Goal: Task Accomplishment & Management: Use online tool/utility

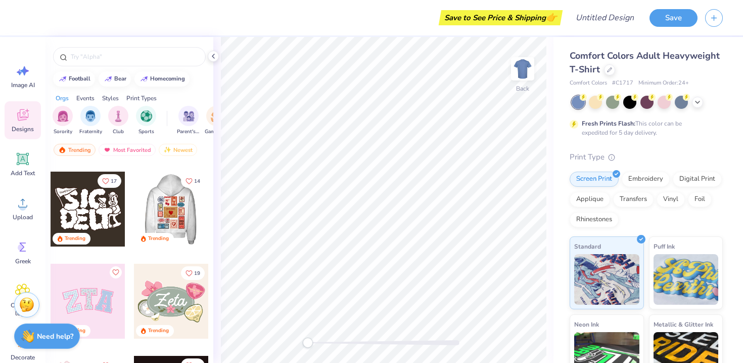
scroll to position [87, 0]
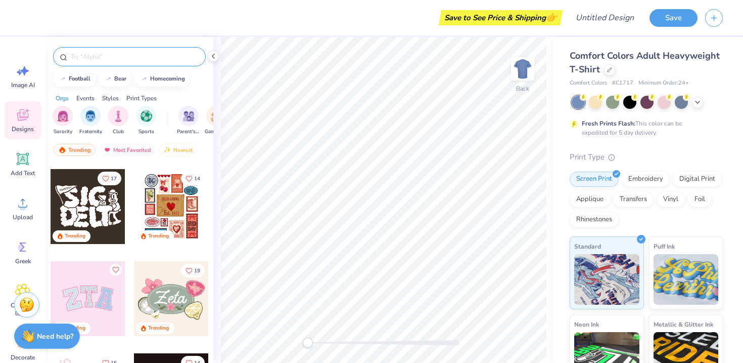
click at [145, 54] on input "text" at bounding box center [134, 57] width 129 height 10
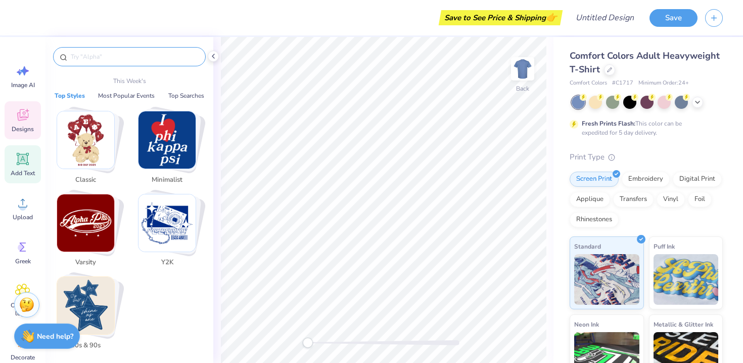
click at [28, 158] on icon at bounding box center [22, 158] width 15 height 15
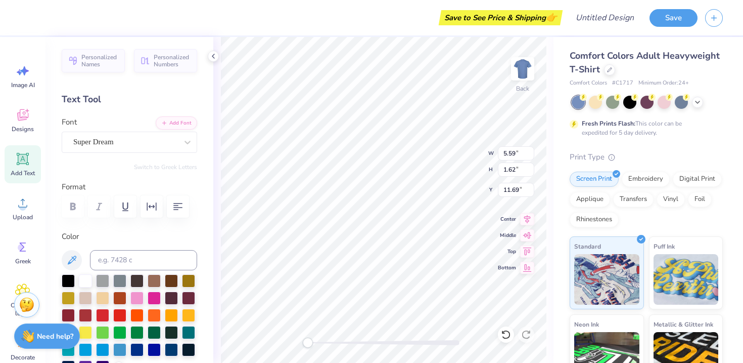
scroll to position [8, 4]
type textarea "Aggies for Limbs"
click at [528, 217] on icon at bounding box center [527, 217] width 14 height 12
click at [531, 234] on icon at bounding box center [527, 234] width 14 height 12
click at [525, 253] on icon at bounding box center [527, 249] width 9 height 8
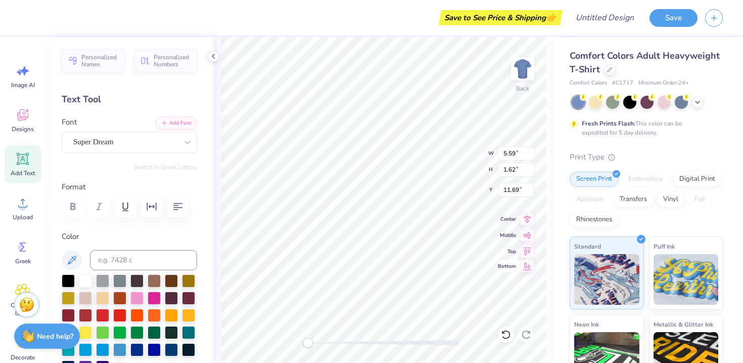
click at [527, 263] on icon at bounding box center [527, 266] width 14 height 12
click at [528, 237] on icon at bounding box center [527, 234] width 14 height 12
click at [530, 215] on icon at bounding box center [527, 217] width 7 height 9
click at [510, 153] on input "14.17" at bounding box center [516, 153] width 36 height 14
type input "13.17"
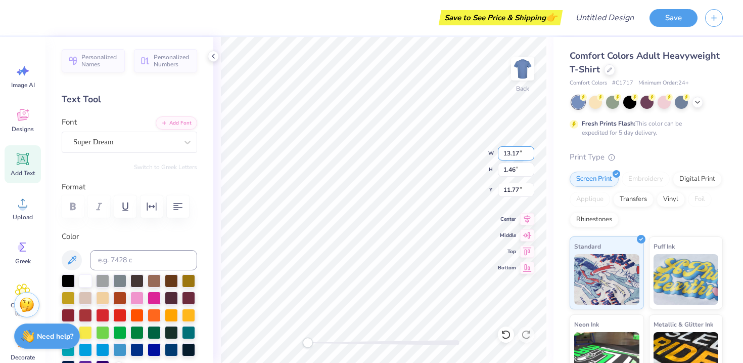
type input "1.46"
click at [510, 188] on input "11.77" at bounding box center [516, 190] width 36 height 14
type input "3.77"
click at [521, 59] on img at bounding box center [523, 69] width 40 height 40
click at [19, 208] on icon at bounding box center [22, 202] width 15 height 15
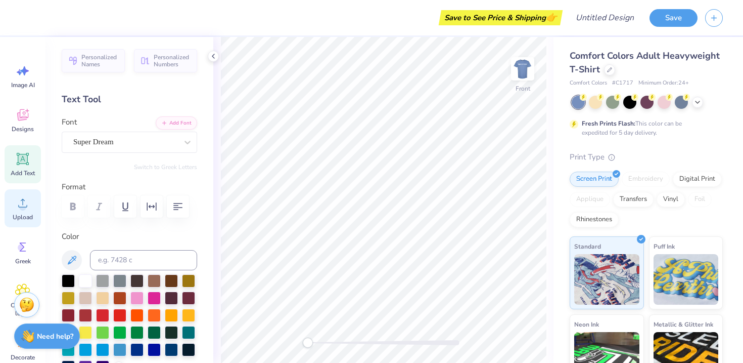
click at [22, 204] on circle at bounding box center [22, 206] width 7 height 7
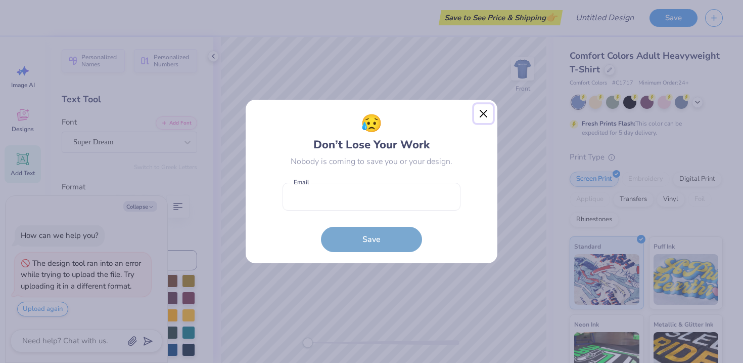
click at [479, 116] on button "Close" at bounding box center [483, 113] width 19 height 19
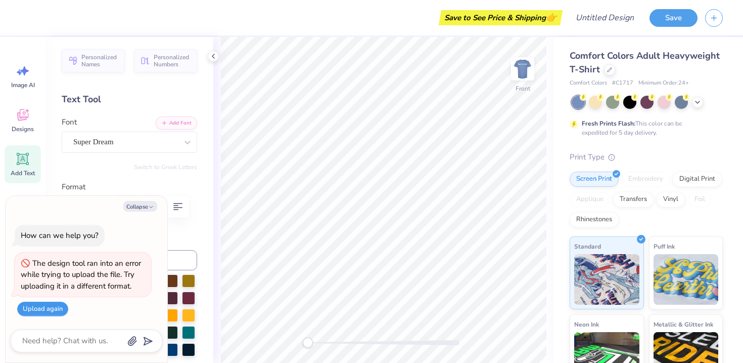
click at [61, 303] on button "Upload again" at bounding box center [42, 308] width 51 height 15
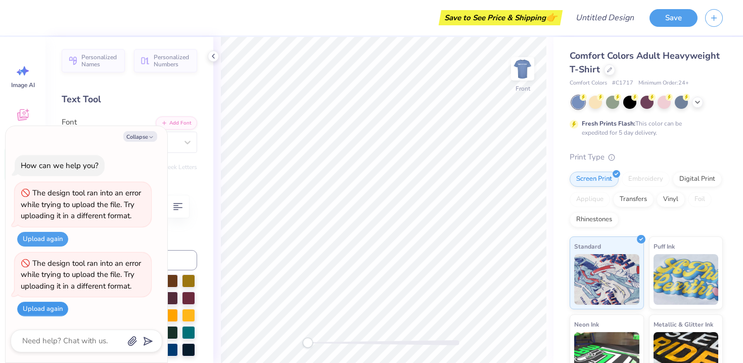
click at [50, 308] on button "Upload again" at bounding box center [42, 308] width 51 height 15
type textarea "x"
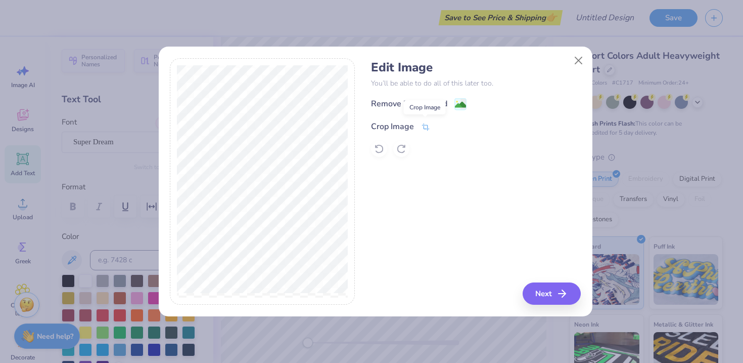
click at [424, 130] on icon at bounding box center [425, 126] width 9 height 9
click at [461, 102] on div "Remove Background Crop Image" at bounding box center [476, 127] width 210 height 59
click at [442, 123] on icon at bounding box center [442, 125] width 6 height 6
click at [421, 96] on div "Edit Image You’ll be able to do all of this later too. Remove Background Crop I…" at bounding box center [476, 108] width 210 height 97
click at [421, 106] on div "Remove Background" at bounding box center [409, 105] width 76 height 12
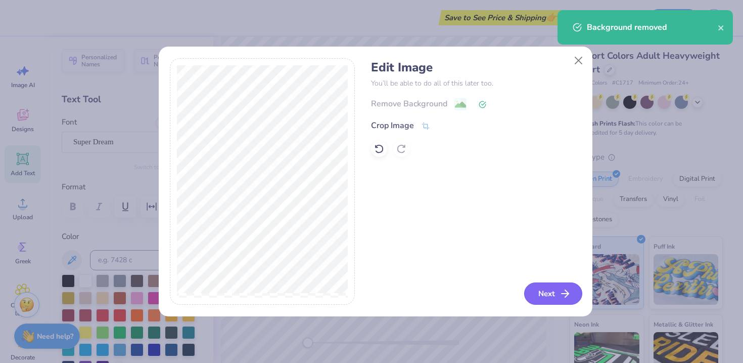
click at [546, 295] on button "Next" at bounding box center [553, 293] width 58 height 22
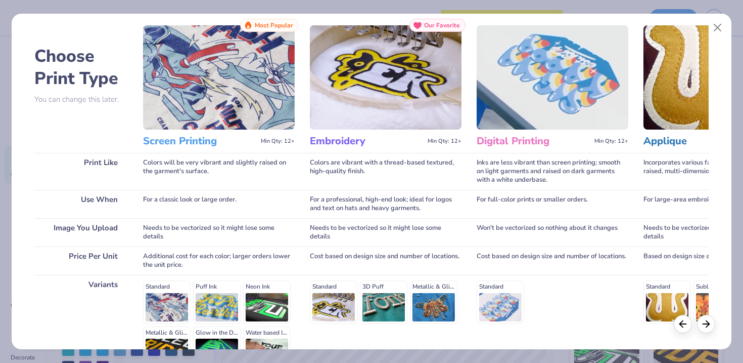
scroll to position [0, 0]
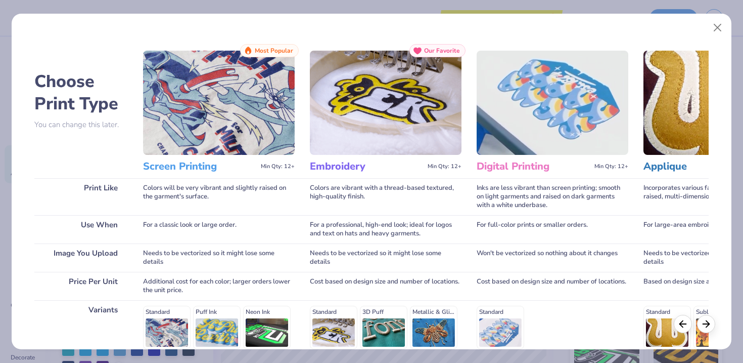
click at [258, 124] on img at bounding box center [219, 103] width 152 height 104
click at [203, 168] on h3 "Screen Printing" at bounding box center [200, 166] width 114 height 13
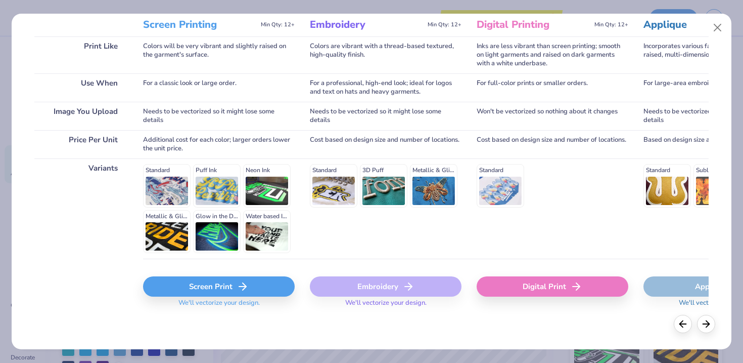
click at [199, 285] on div "Screen Print" at bounding box center [219, 286] width 152 height 20
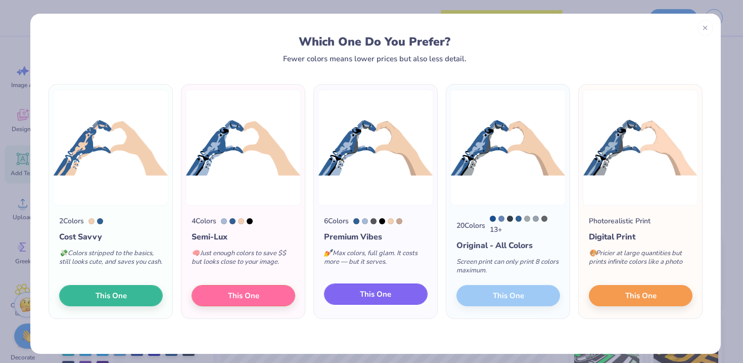
click at [391, 296] on button "This One" at bounding box center [376, 293] width 104 height 21
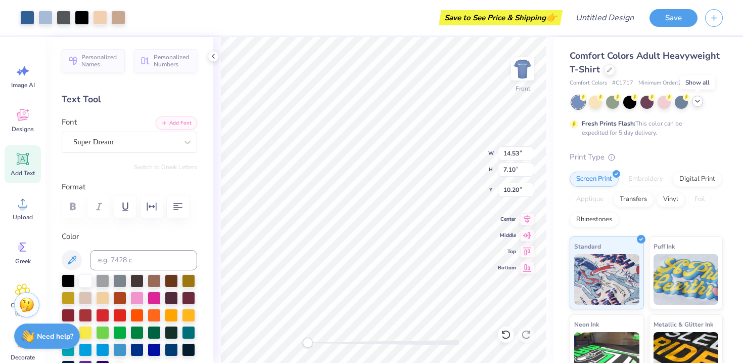
click at [699, 102] on icon at bounding box center [698, 101] width 8 height 8
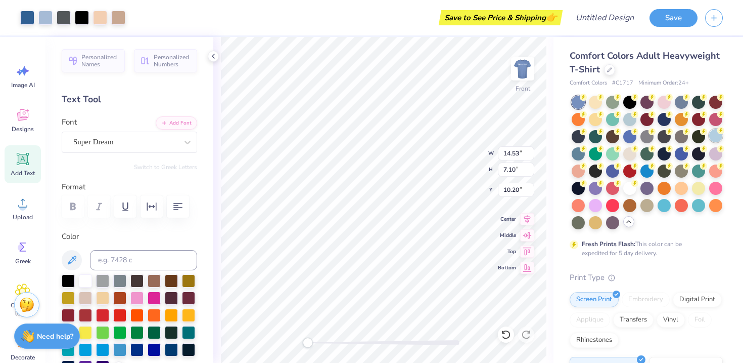
click at [709, 142] on div at bounding box center [715, 135] width 13 height 13
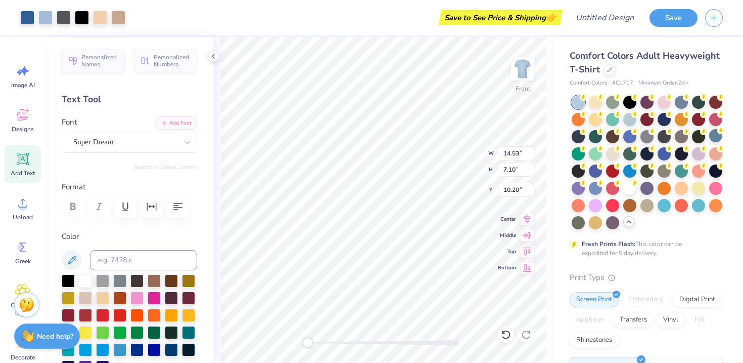
type input "5.36"
click at [709, 194] on div at bounding box center [715, 187] width 13 height 13
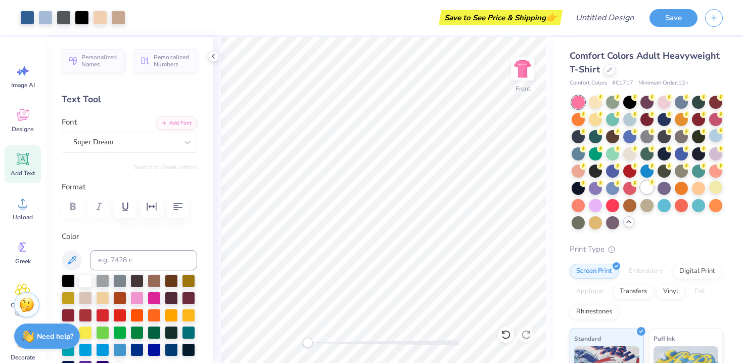
click at [641, 194] on div at bounding box center [647, 187] width 13 height 13
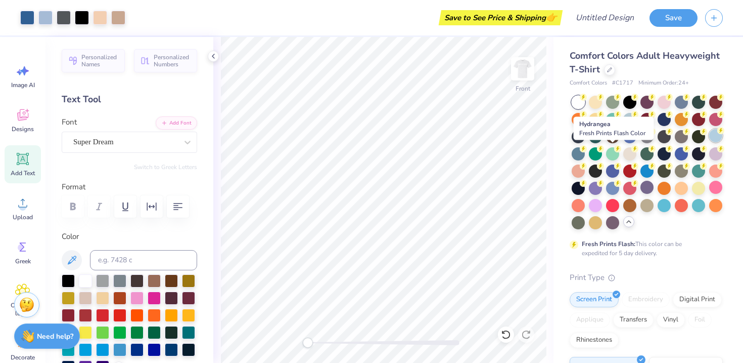
click at [709, 142] on div at bounding box center [715, 135] width 13 height 13
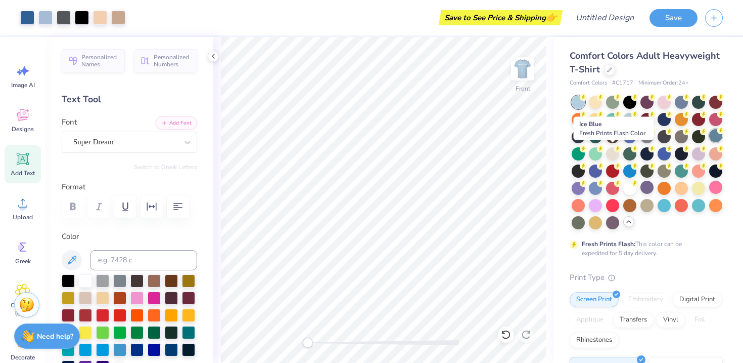
click at [709, 142] on div at bounding box center [715, 135] width 13 height 13
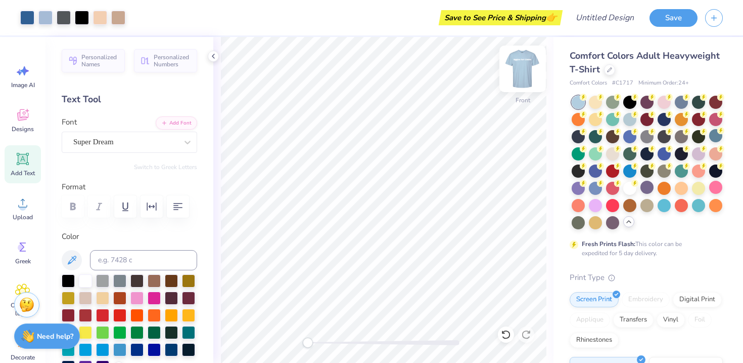
click at [524, 67] on img at bounding box center [523, 69] width 40 height 40
click at [524, 67] on img at bounding box center [523, 69] width 20 height 20
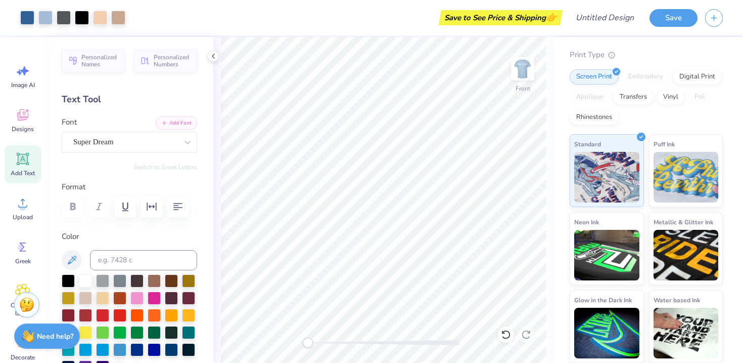
scroll to position [0, 0]
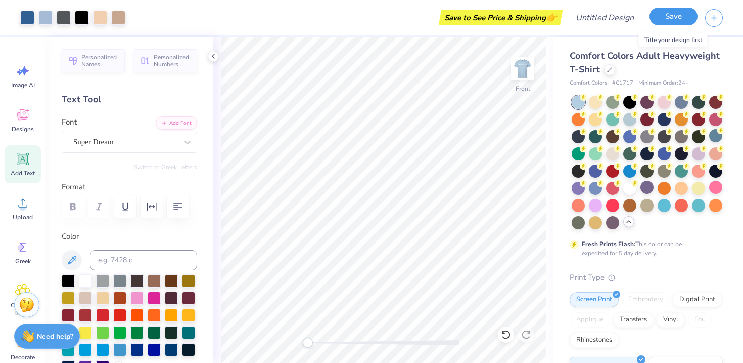
click at [659, 21] on button "Save" at bounding box center [674, 17] width 48 height 18
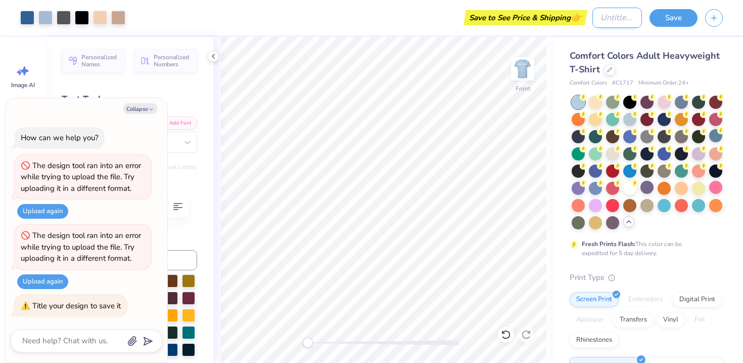
type textarea "x"
click at [600, 20] on input "Design Title" at bounding box center [618, 18] width 50 height 20
type input "A"
type textarea "x"
type input "AF"
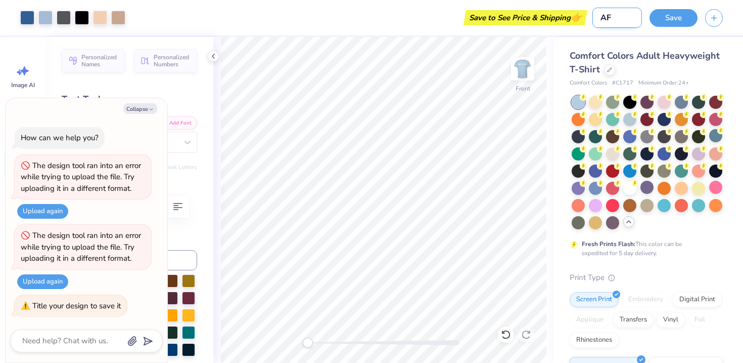
type textarea "x"
type input "AFK"
type textarea "x"
type input "AFK"
type textarea "x"
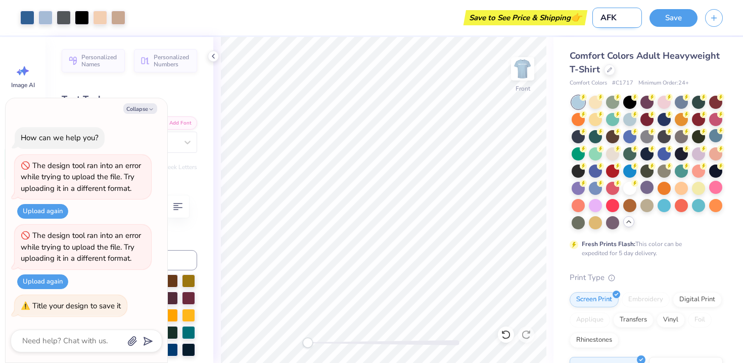
type input "AFK"
type textarea "x"
type input "AF"
type textarea "x"
type input "AFL"
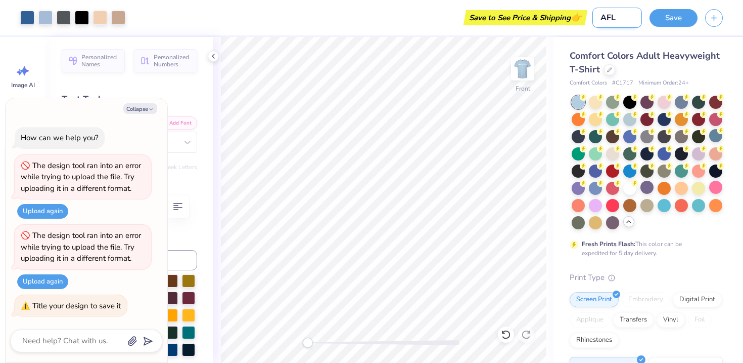
type textarea "x"
type input "AFL"
type textarea "x"
type input "AFL M"
type textarea "x"
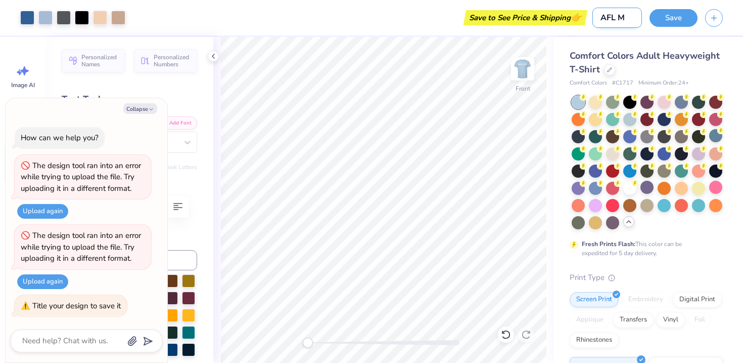
type input "AFL Me"
type textarea "x"
type input "AFL Mer"
type textarea "x"
type input "AFL Merc"
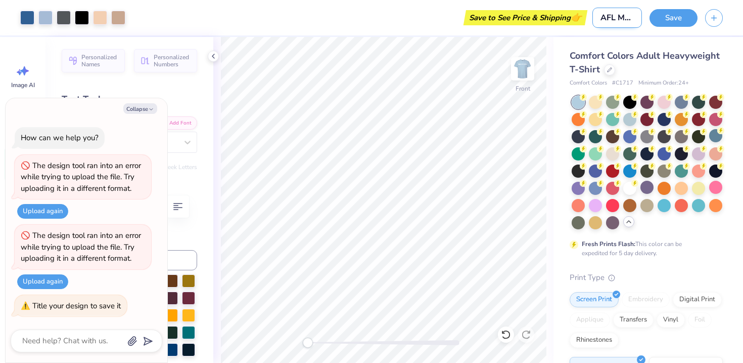
type textarea "x"
type input "AFL Merch"
type textarea "x"
type input "AFL Merch"
type textarea "x"
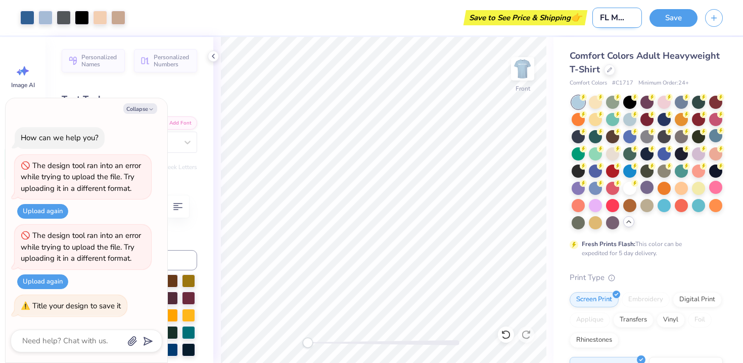
scroll to position [0, 9]
type input "AFL Merch 2"
type textarea "x"
type input "AFL Merch 20"
type textarea "x"
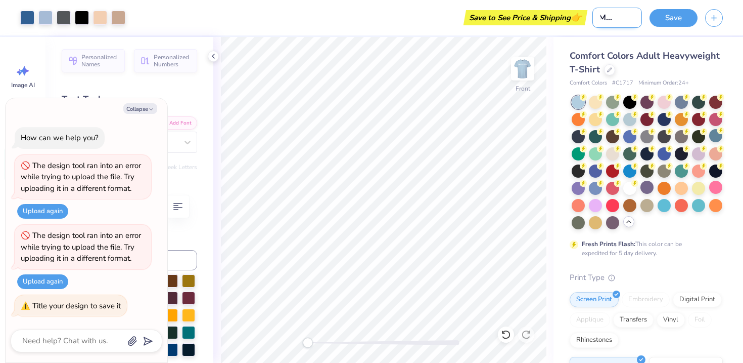
type input "AFL Merch 202"
type textarea "x"
type input "AFL Merch 2025"
type textarea "x"
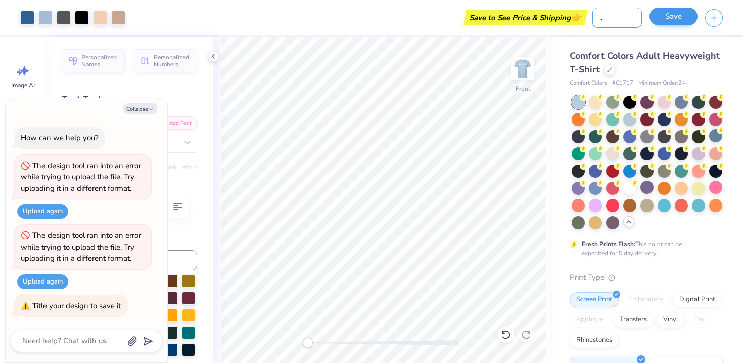
type input "AFL Merch 2025"
click at [673, 16] on button "Save" at bounding box center [674, 17] width 48 height 18
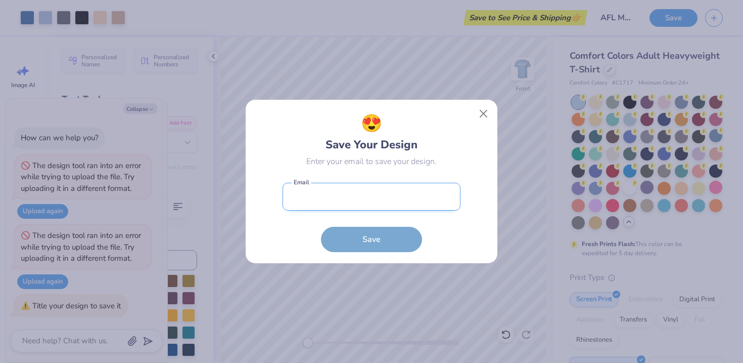
click at [420, 201] on input "email" at bounding box center [372, 197] width 178 height 28
type input "[EMAIL_ADDRESS][DOMAIN_NAME]"
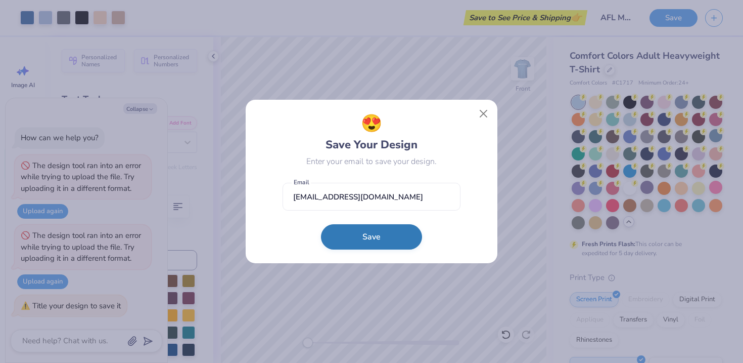
click at [381, 250] on form "[EMAIL_ADDRESS][DOMAIN_NAME] Email Save" at bounding box center [372, 214] width 178 height 74
click at [383, 237] on button "Save" at bounding box center [371, 236] width 101 height 25
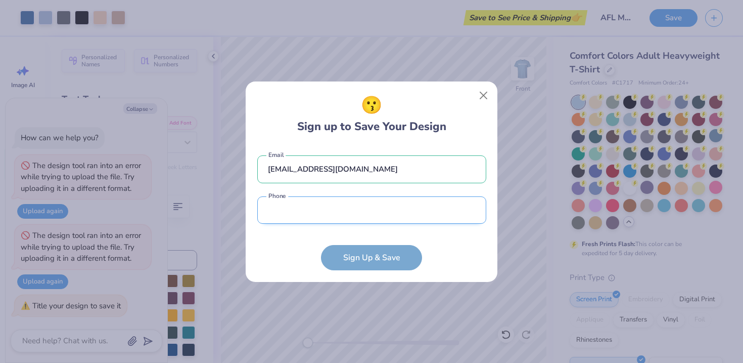
click at [383, 215] on input "tel" at bounding box center [371, 210] width 229 height 28
click at [378, 208] on input "tel" at bounding box center [371, 210] width 229 height 28
click at [363, 211] on input "tel" at bounding box center [371, 210] width 229 height 28
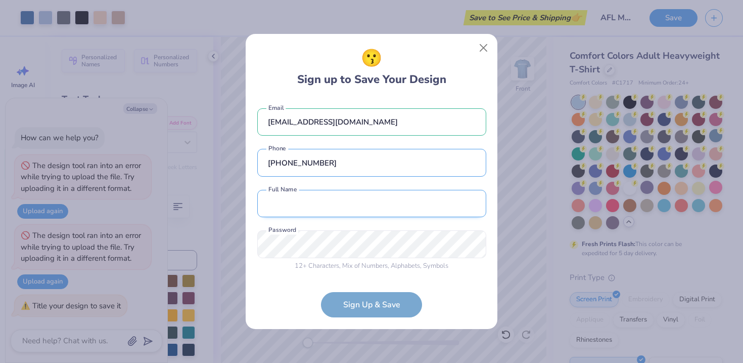
type input "[PHONE_NUMBER]"
click at [372, 207] on input "text" at bounding box center [371, 204] width 229 height 28
type input "[PERSON_NAME]"
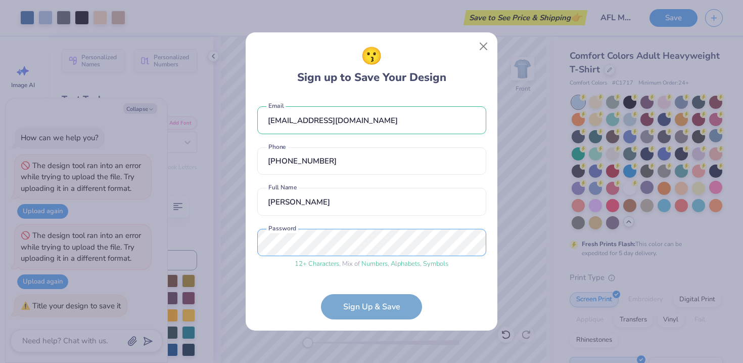
scroll to position [35, 0]
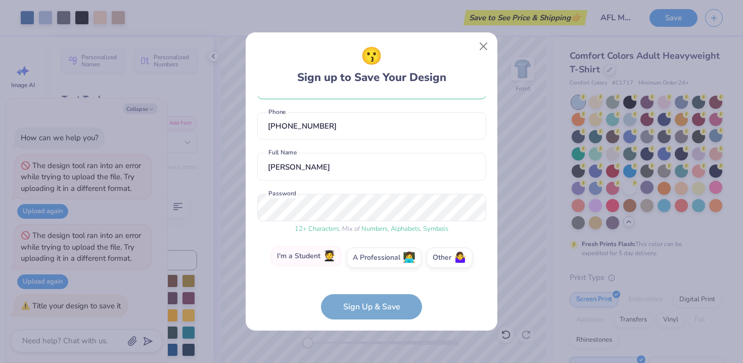
click at [302, 254] on label "I'm a Student 🧑‍🎓" at bounding box center [306, 256] width 71 height 20
click at [369, 291] on input "I'm a Student 🧑‍🎓" at bounding box center [372, 294] width 7 height 7
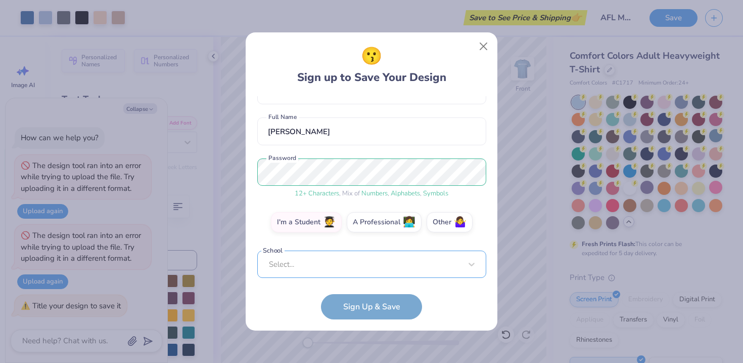
click at [326, 265] on div "Select..." at bounding box center [371, 264] width 229 height 28
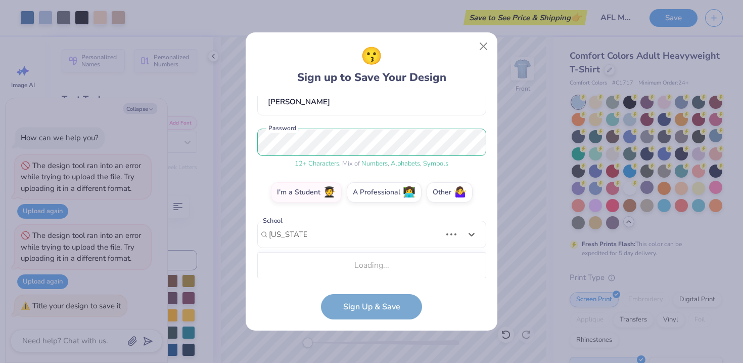
scroll to position [227, 0]
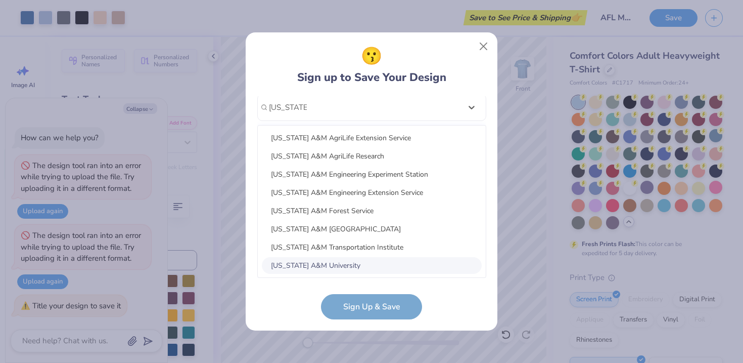
click at [326, 263] on div "[US_STATE] A&M University" at bounding box center [372, 265] width 220 height 17
type input "[US_STATE] a&M"
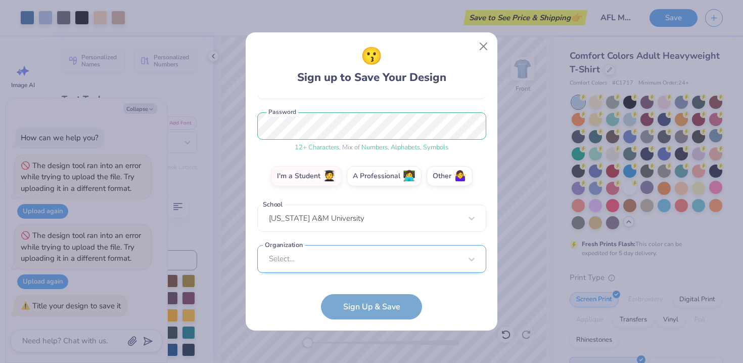
click at [346, 264] on div "Select..." at bounding box center [371, 259] width 229 height 28
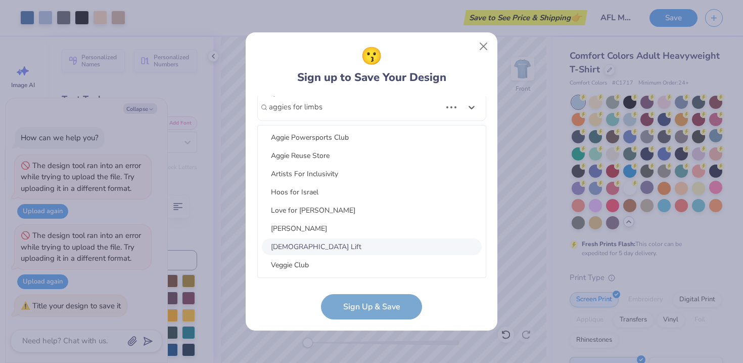
scroll to position [419, 0]
type input "aggies for limbs"
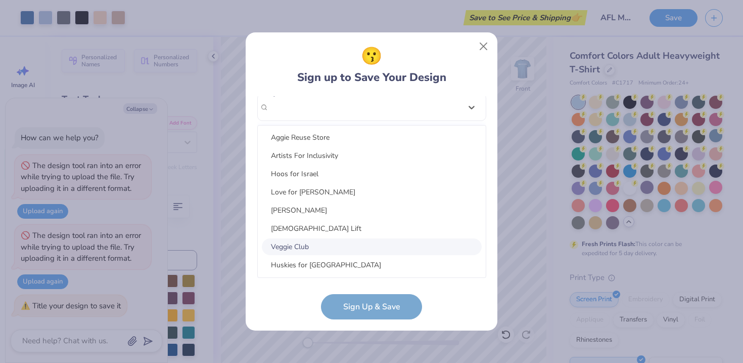
click at [288, 307] on form "[EMAIL_ADDRESS][DOMAIN_NAME] Email [PHONE_NUMBER] Phone [PERSON_NAME] Full Name…" at bounding box center [371, 207] width 229 height 223
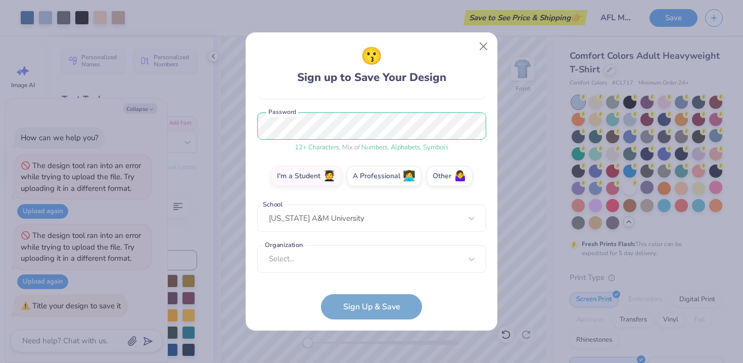
click at [409, 305] on form "[EMAIL_ADDRESS][DOMAIN_NAME] Email [PHONE_NUMBER] Phone [PERSON_NAME] Full Name…" at bounding box center [371, 207] width 229 height 223
click at [451, 294] on form "[EMAIL_ADDRESS][DOMAIN_NAME] Email [PHONE_NUMBER] Phone [PERSON_NAME] Full Name…" at bounding box center [371, 207] width 229 height 223
click at [466, 260] on div "option focused, 8 of 225. 225 results available. Use Up and Down to choose opti…" at bounding box center [371, 337] width 229 height 185
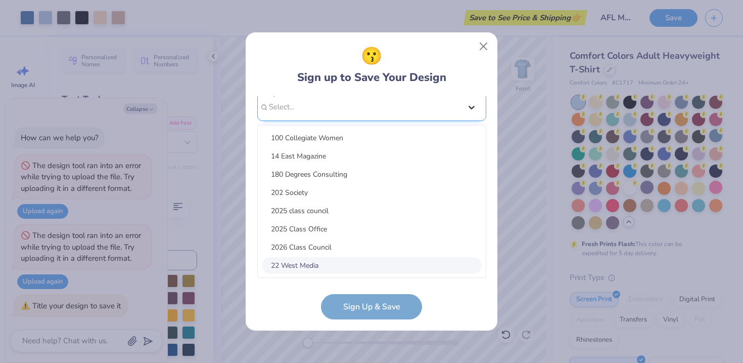
scroll to position [268, 0]
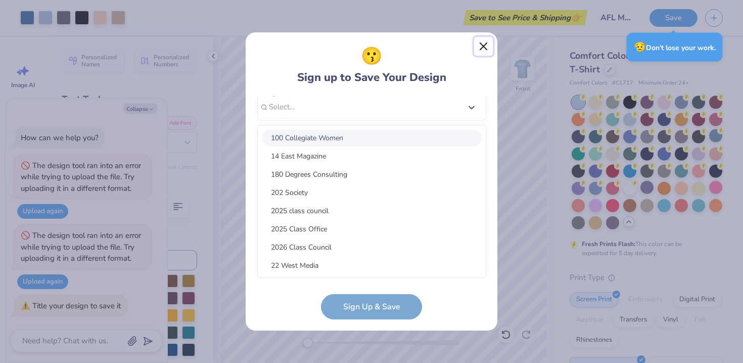
click at [479, 51] on button "Close" at bounding box center [483, 46] width 19 height 19
type textarea "x"
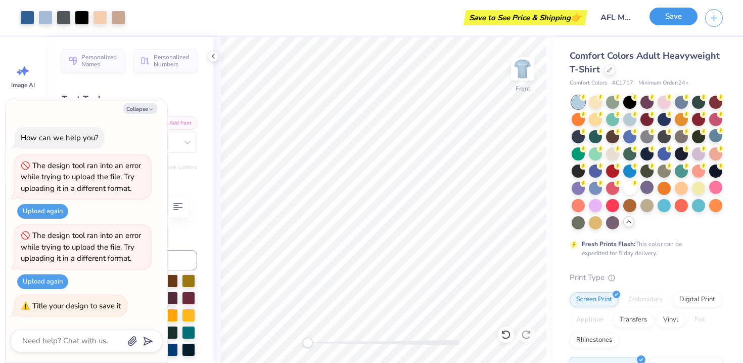
click at [666, 19] on button "Save" at bounding box center [674, 17] width 48 height 18
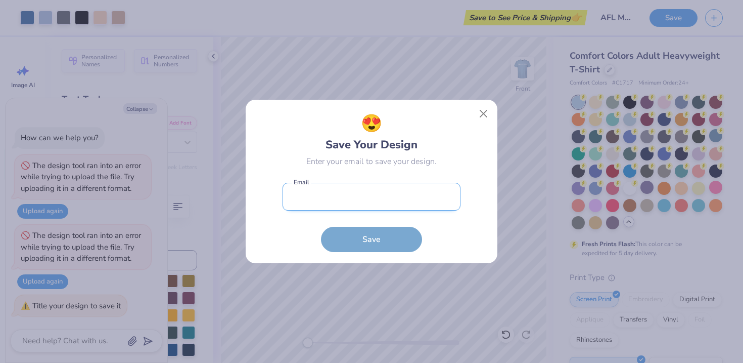
click at [385, 188] on input "email" at bounding box center [372, 197] width 178 height 28
type input "[EMAIL_ADDRESS][DOMAIN_NAME]"
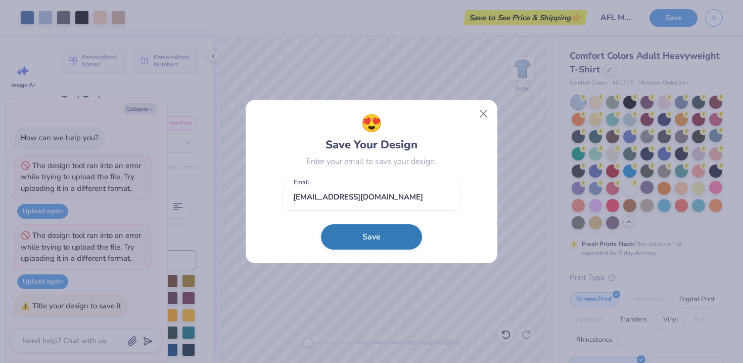
click at [380, 240] on button "Save" at bounding box center [371, 236] width 101 height 25
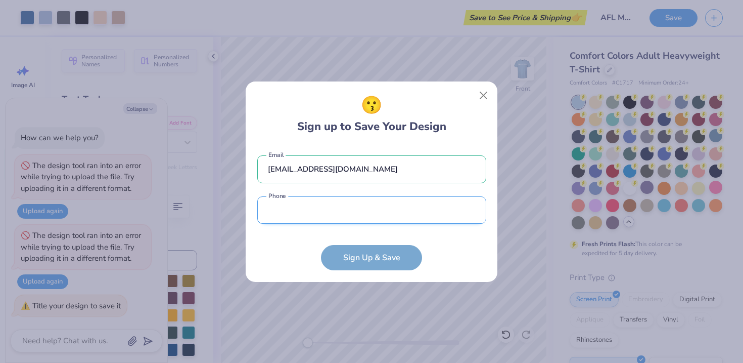
click at [378, 212] on input "tel" at bounding box center [371, 210] width 229 height 28
type input "[PHONE_NUMBER]"
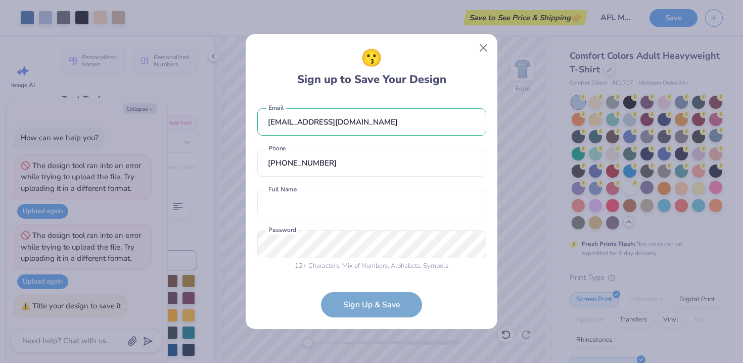
click at [363, 259] on div "12 + Characters , Mix of Numbers , Alphabets , Symbols Password is a required f…" at bounding box center [371, 250] width 229 height 40
click at [371, 214] on input "text" at bounding box center [371, 204] width 229 height 28
type input "[PERSON_NAME]"
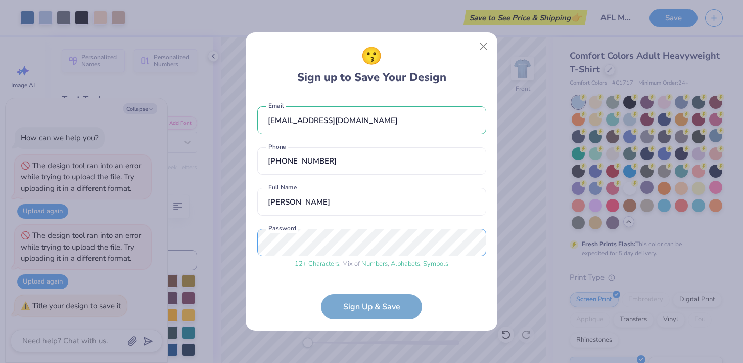
scroll to position [35, 0]
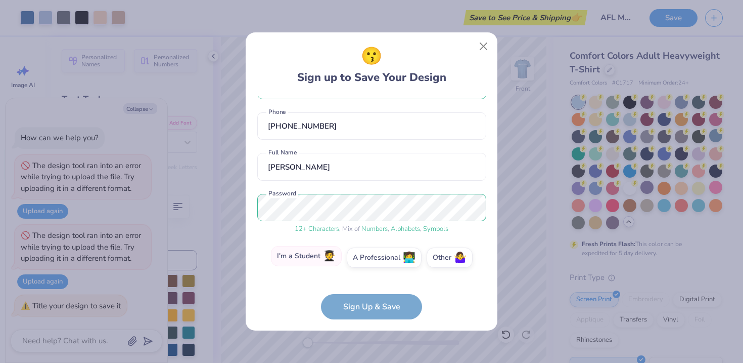
click at [327, 252] on span "🧑‍🎓" at bounding box center [329, 256] width 13 height 12
click at [369, 291] on input "I'm a Student 🧑‍🎓" at bounding box center [372, 294] width 7 height 7
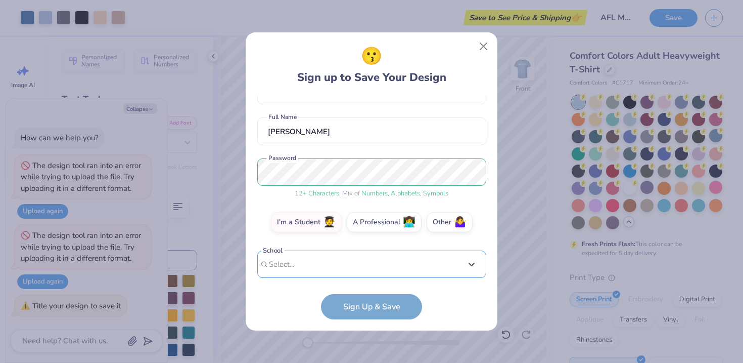
click at [332, 273] on div "[EMAIL_ADDRESS][DOMAIN_NAME] Email [PHONE_NUMBER] Phone [PERSON_NAME] Full Name…" at bounding box center [371, 187] width 229 height 182
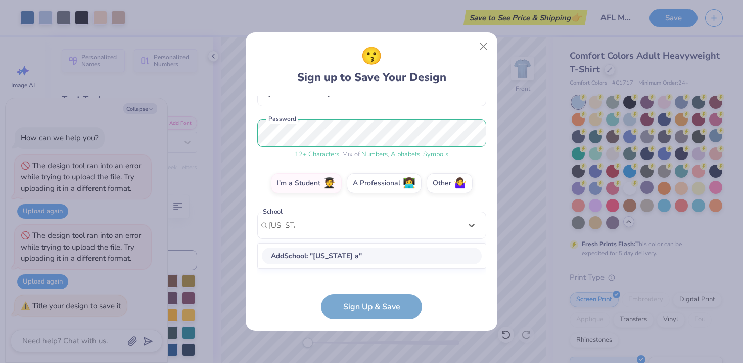
scroll to position [100, 0]
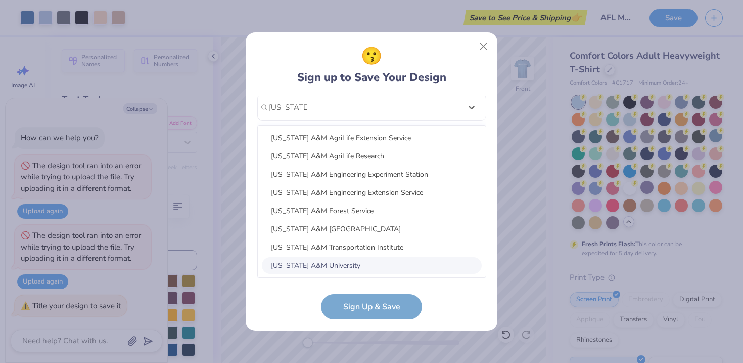
click at [330, 266] on div "[US_STATE] A&M University" at bounding box center [372, 265] width 220 height 17
type input "[US_STATE] a&m"
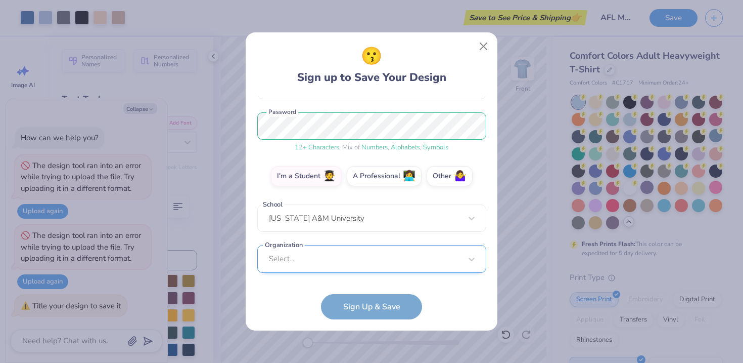
click at [338, 253] on div "Select..." at bounding box center [371, 259] width 229 height 28
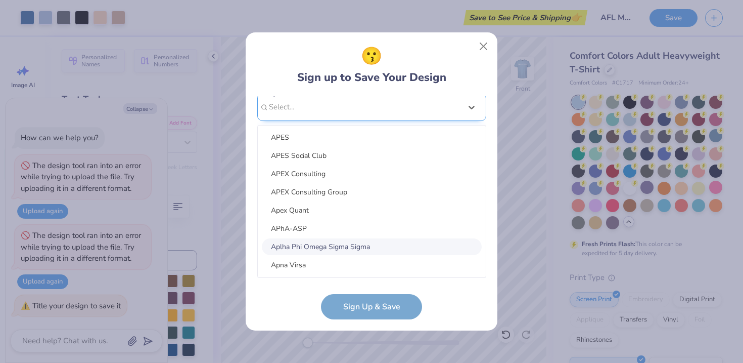
scroll to position [0, 0]
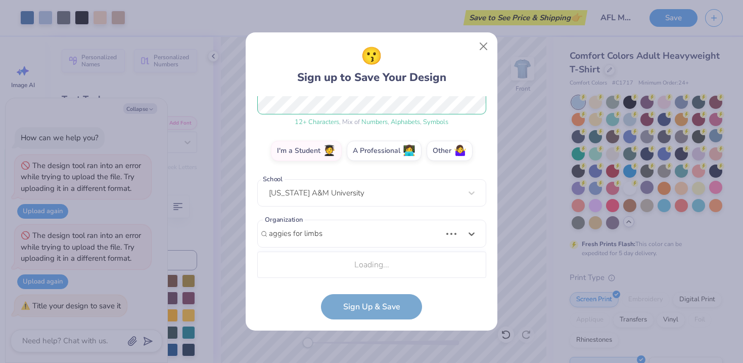
type input "aggies for limbs"
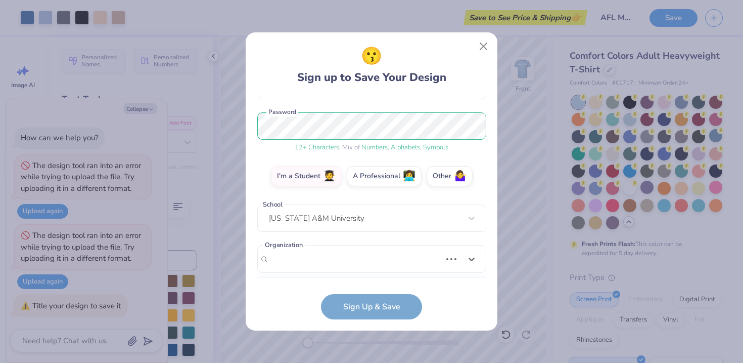
click at [349, 309] on form "[EMAIL_ADDRESS][DOMAIN_NAME] Email [PHONE_NUMBER] Phone [PERSON_NAME] Full Name…" at bounding box center [371, 207] width 229 height 223
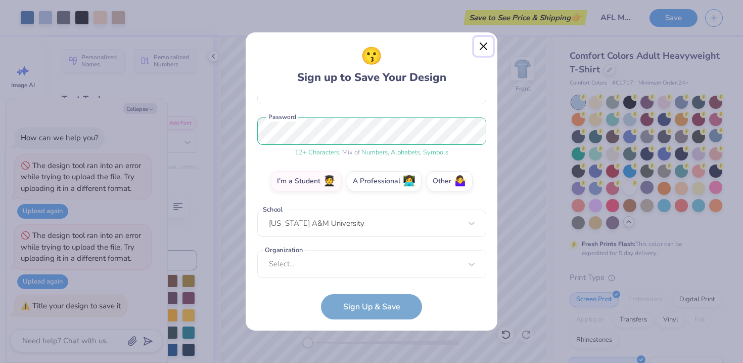
click at [485, 40] on button "Close" at bounding box center [483, 46] width 19 height 19
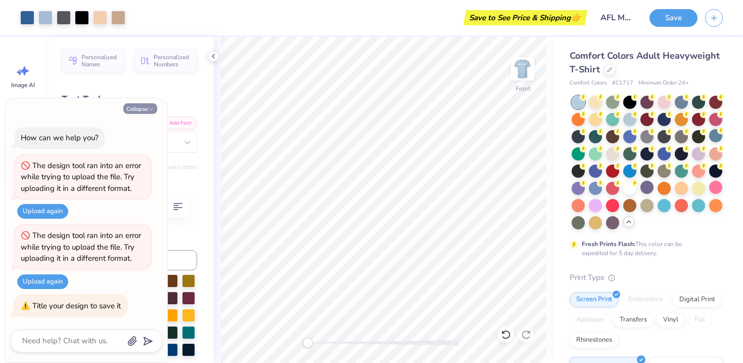
click at [152, 109] on polyline "button" at bounding box center [151, 110] width 3 height 2
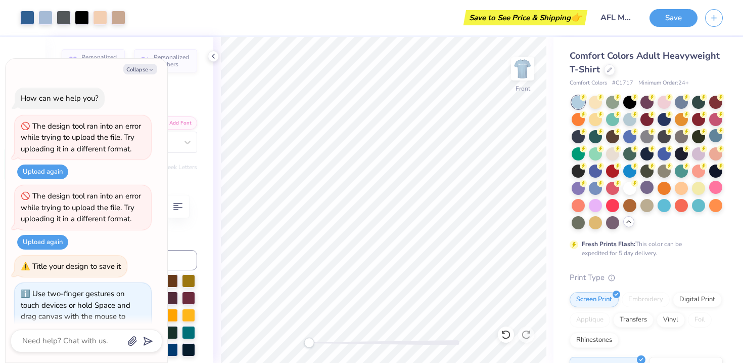
scroll to position [22, 0]
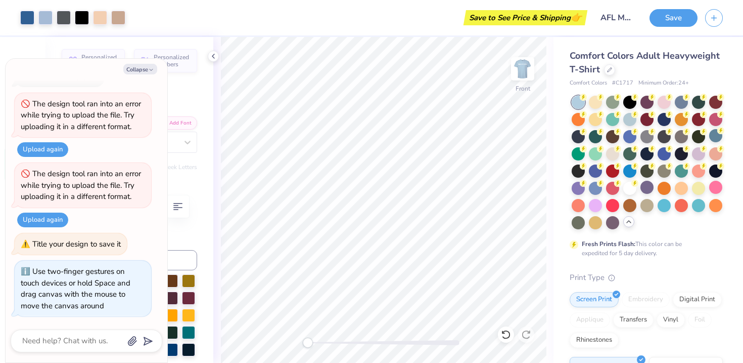
click at [233, 331] on div "Front" at bounding box center [383, 200] width 340 height 326
click at [528, 65] on img at bounding box center [523, 69] width 40 height 40
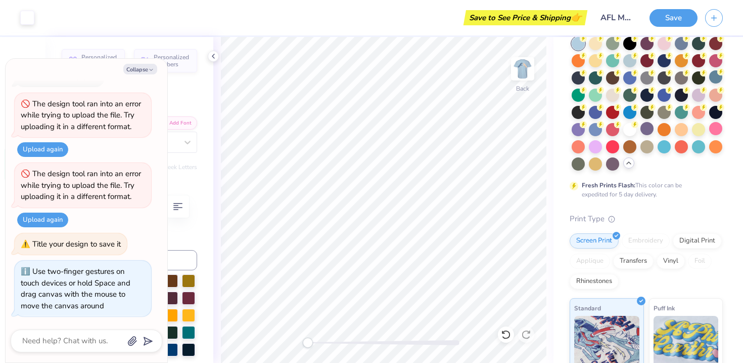
scroll to position [0, 0]
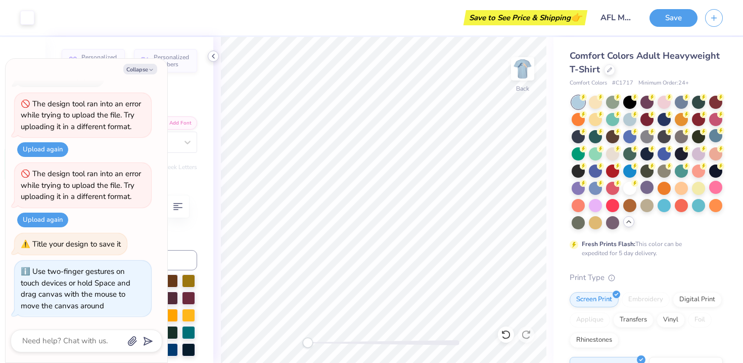
click at [212, 52] on icon at bounding box center [213, 56] width 8 height 8
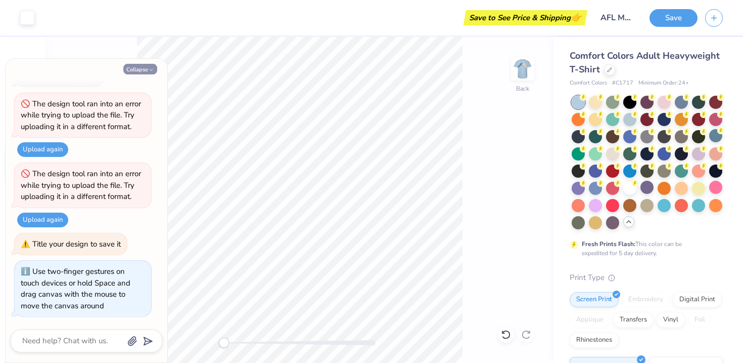
click at [153, 68] on icon "button" at bounding box center [151, 70] width 6 height 6
type textarea "x"
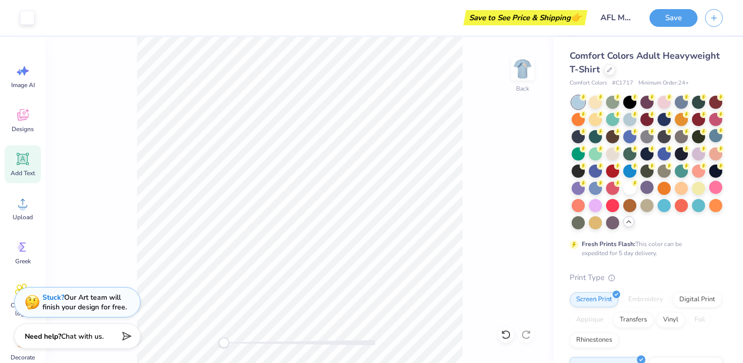
scroll to position [80, 0]
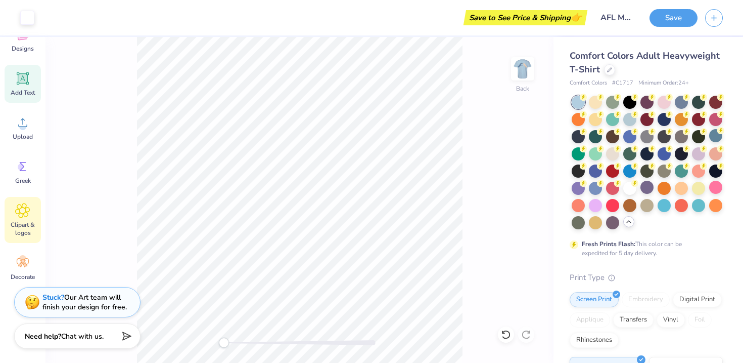
click at [20, 241] on div "Clipart & logos" at bounding box center [23, 220] width 36 height 46
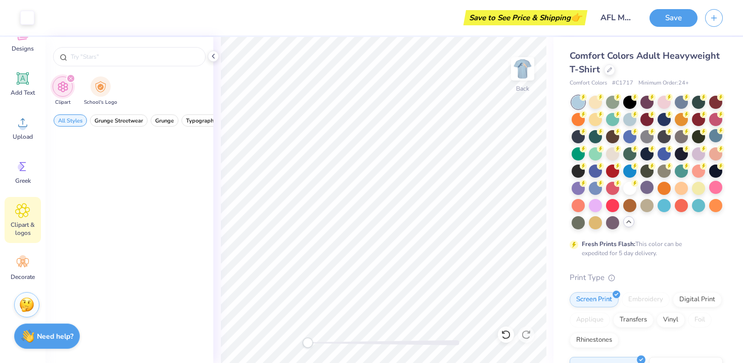
scroll to position [0, 0]
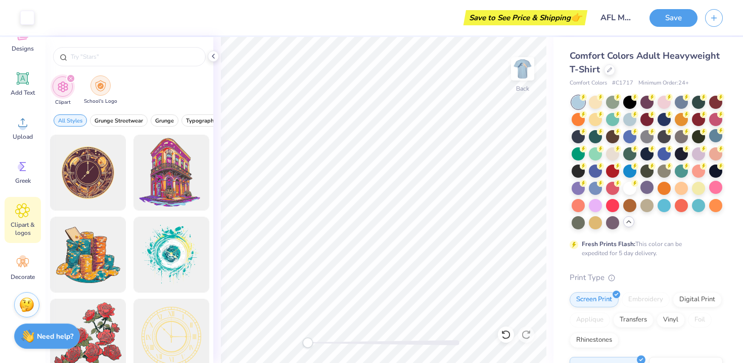
click at [102, 89] on img "filter for School's Logo" at bounding box center [100, 86] width 11 height 12
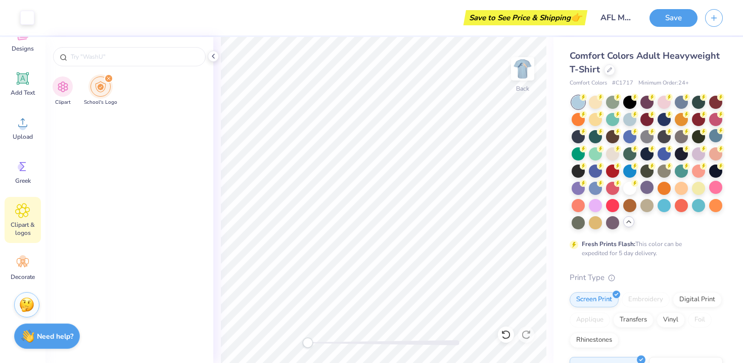
scroll to position [9386, 0]
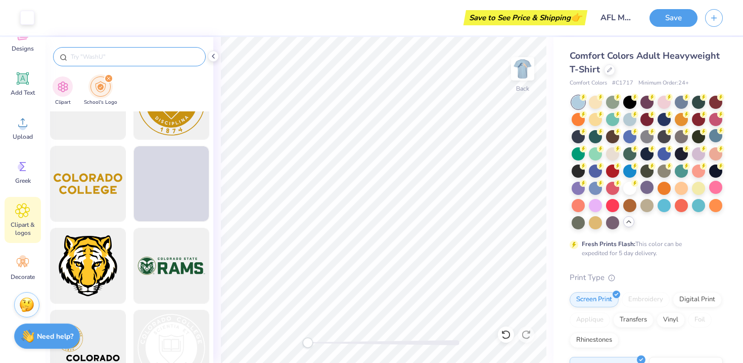
click at [115, 53] on input "text" at bounding box center [134, 57] width 129 height 10
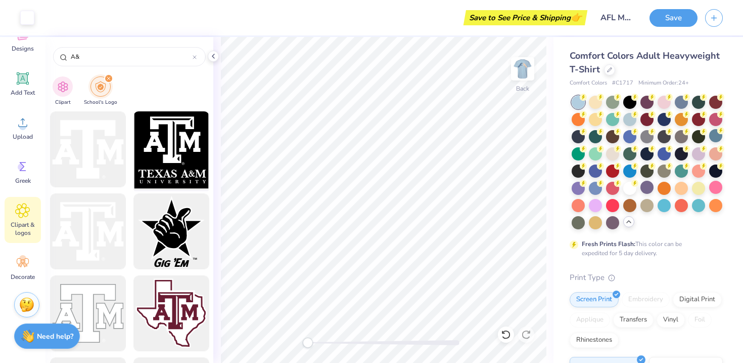
type input "A&"
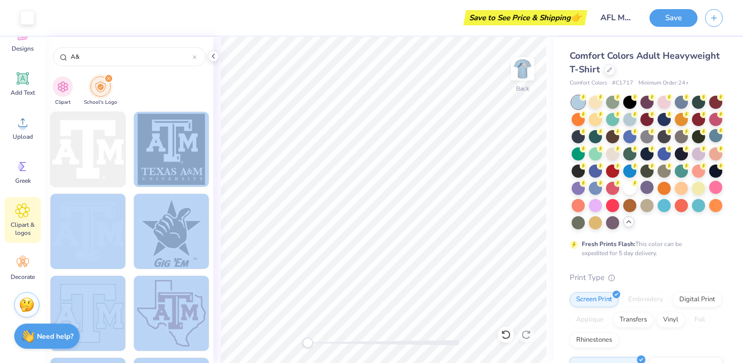
click at [397, 164] on div "Art colors Save to See Price & Shipping 👉 Design Title AFL Merch 2025 Save Imag…" at bounding box center [371, 181] width 743 height 363
click at [184, 201] on div at bounding box center [170, 231] width 83 height 83
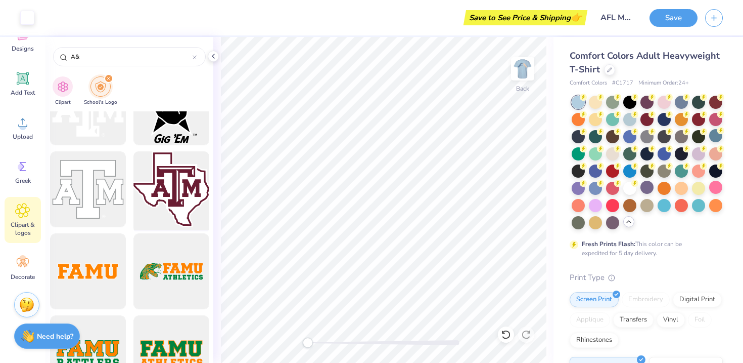
scroll to position [0, 0]
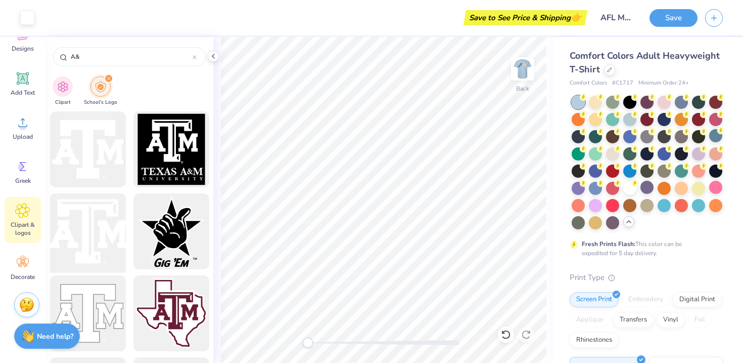
click at [100, 215] on div at bounding box center [87, 231] width 83 height 83
type input "1.65"
type input "1.35"
click at [194, 61] on div at bounding box center [195, 56] width 4 height 9
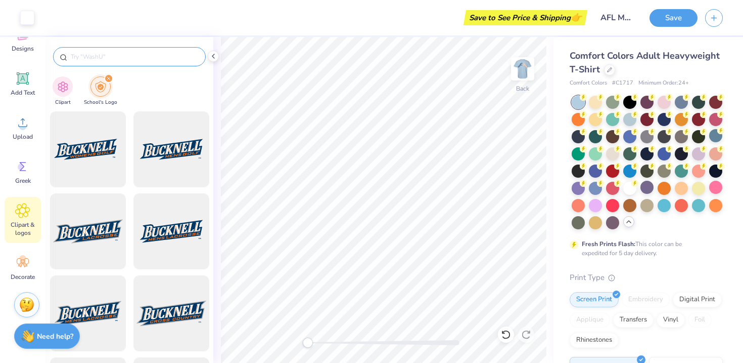
click at [192, 63] on div at bounding box center [129, 56] width 153 height 19
click at [154, 65] on div at bounding box center [129, 56] width 153 height 19
click at [154, 56] on input "text" at bounding box center [134, 57] width 129 height 10
type input "prosthetics"
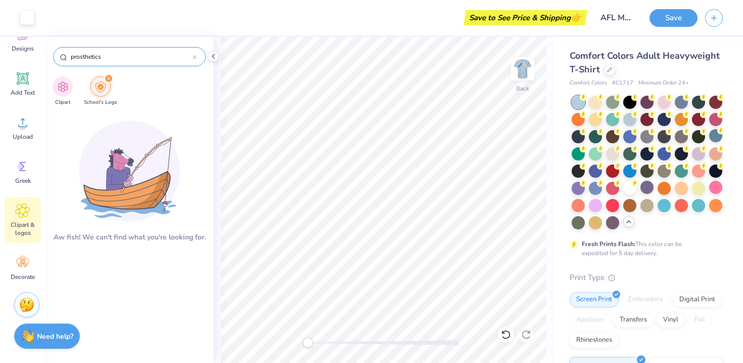
click at [194, 57] on icon at bounding box center [194, 57] width 3 height 3
type input "limbs"
click at [59, 90] on img "filter for Clipart" at bounding box center [63, 86] width 12 height 12
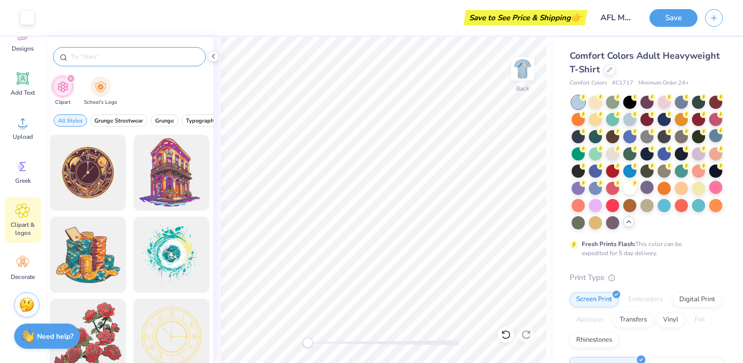
click at [126, 59] on input "text" at bounding box center [134, 57] width 129 height 10
type input "limbs"
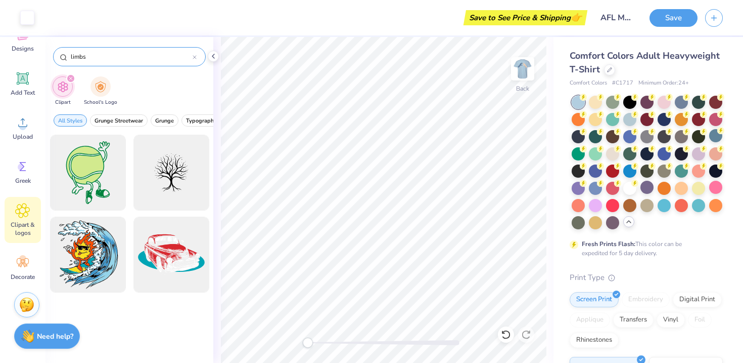
click at [193, 57] on icon at bounding box center [195, 57] width 4 height 4
type input "prosthetics"
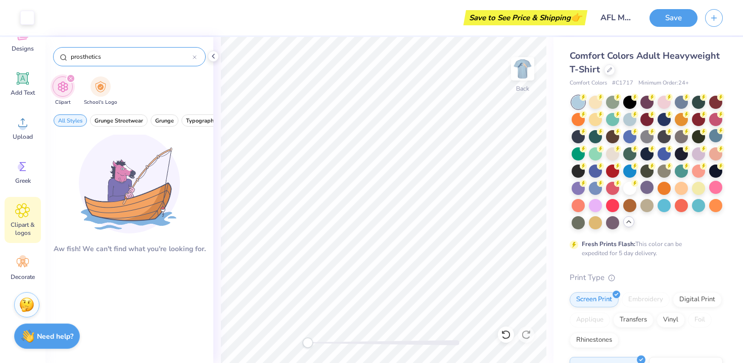
click at [196, 56] on icon at bounding box center [195, 57] width 4 height 4
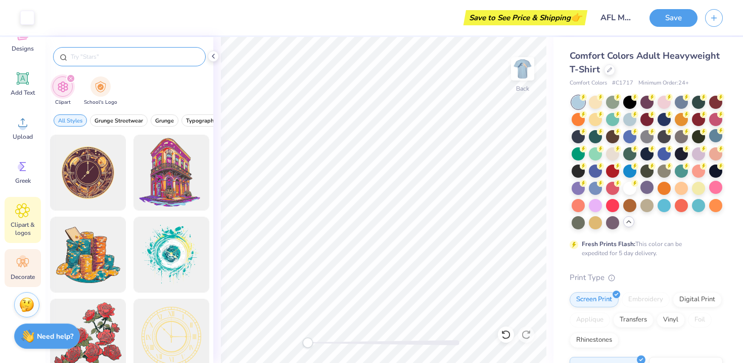
click at [30, 260] on icon at bounding box center [22, 262] width 15 height 15
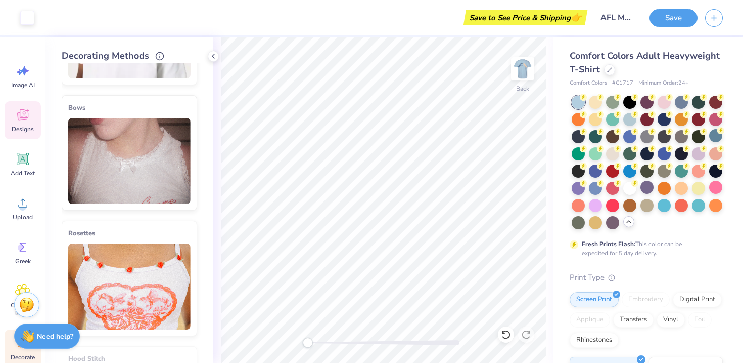
click at [21, 120] on icon at bounding box center [22, 115] width 11 height 12
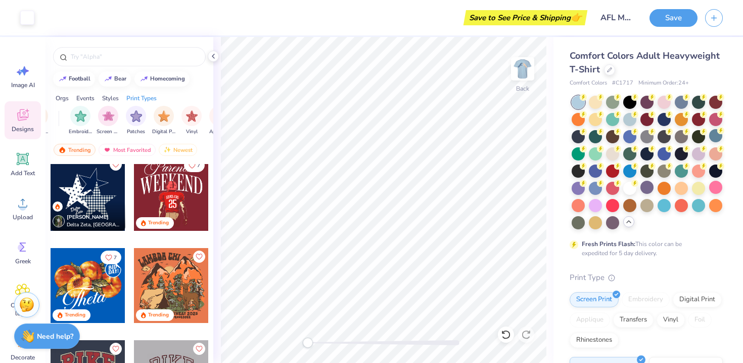
scroll to position [0, 856]
